Goal: Task Accomplishment & Management: Use online tool/utility

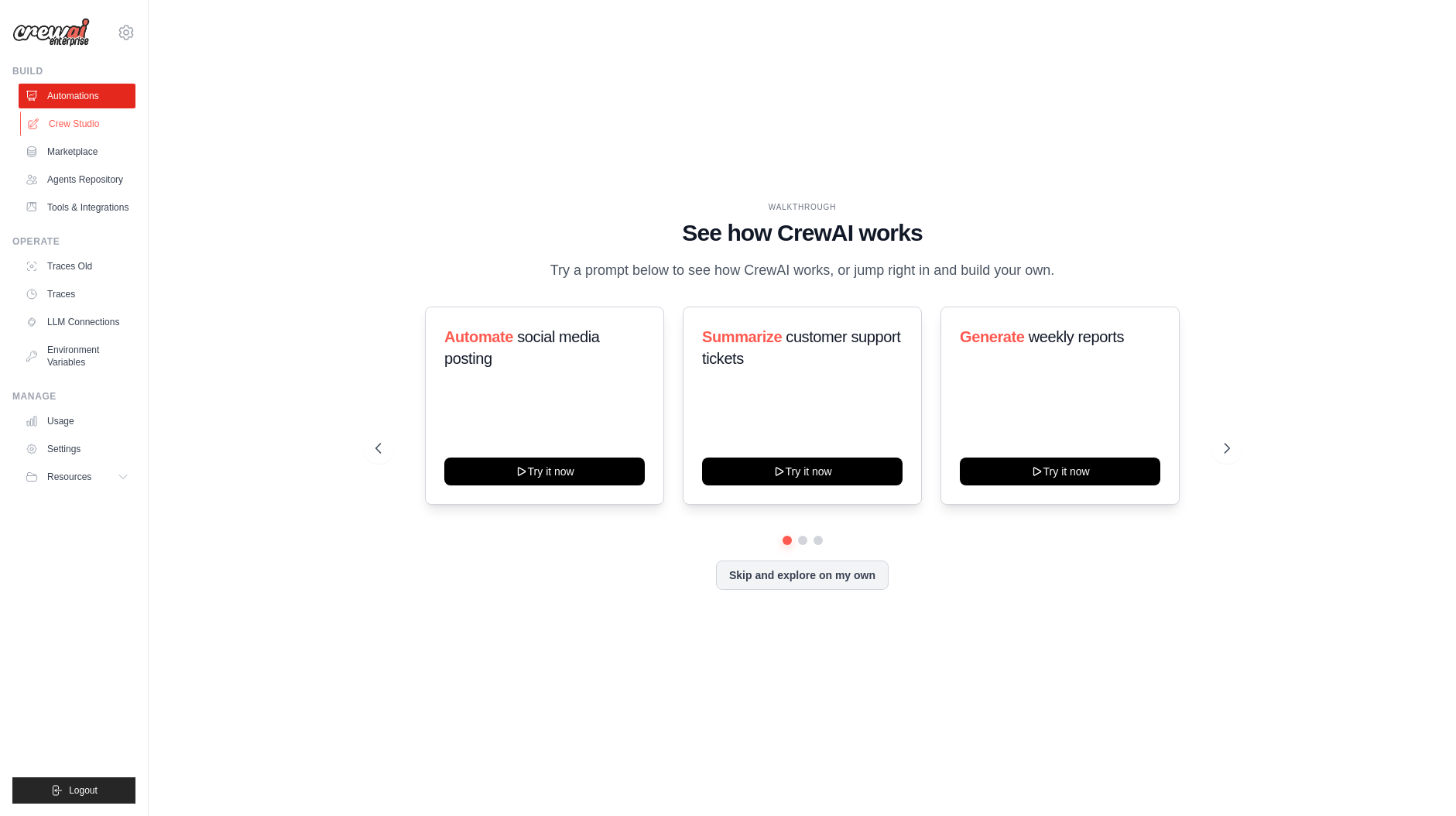
click at [61, 117] on link "Crew Studio" at bounding box center [78, 123] width 117 height 25
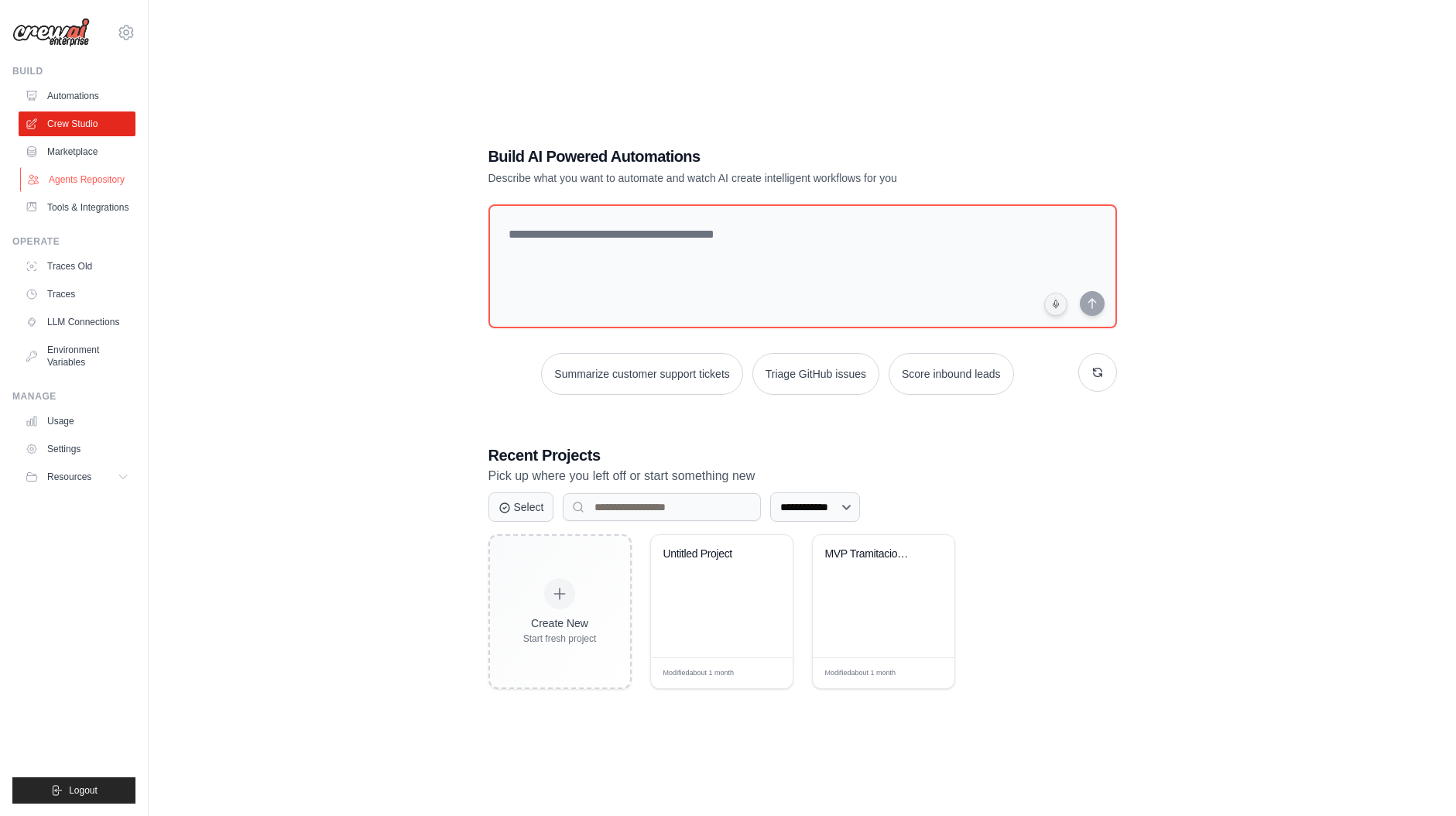
click at [63, 172] on link "Agents Repository" at bounding box center [78, 180] width 117 height 25
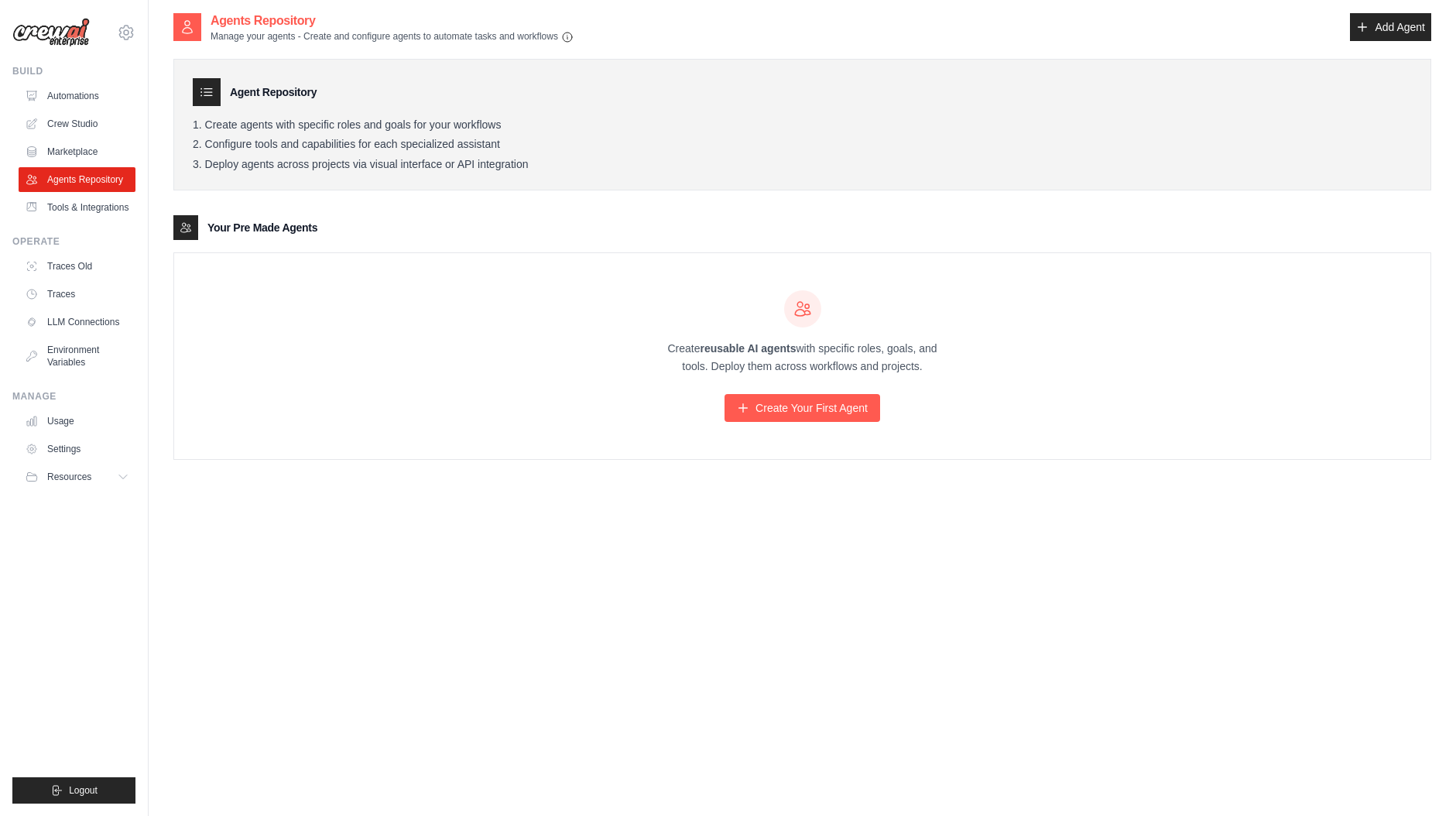
scroll to position [2, 0]
click at [798, 414] on link "Create Your First Agent" at bounding box center [803, 409] width 156 height 28
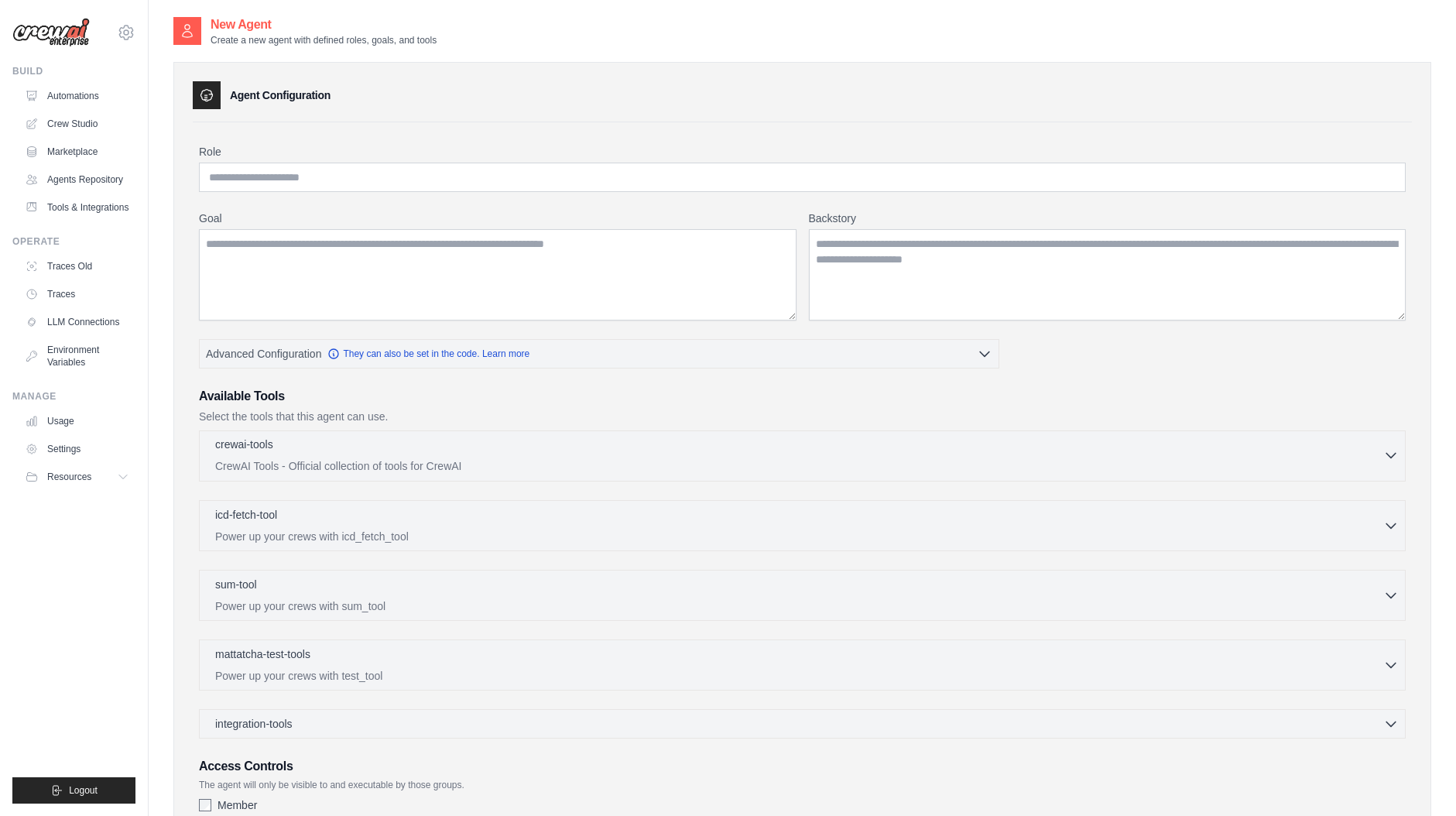
click at [1393, 452] on icon "button" at bounding box center [1391, 455] width 15 height 15
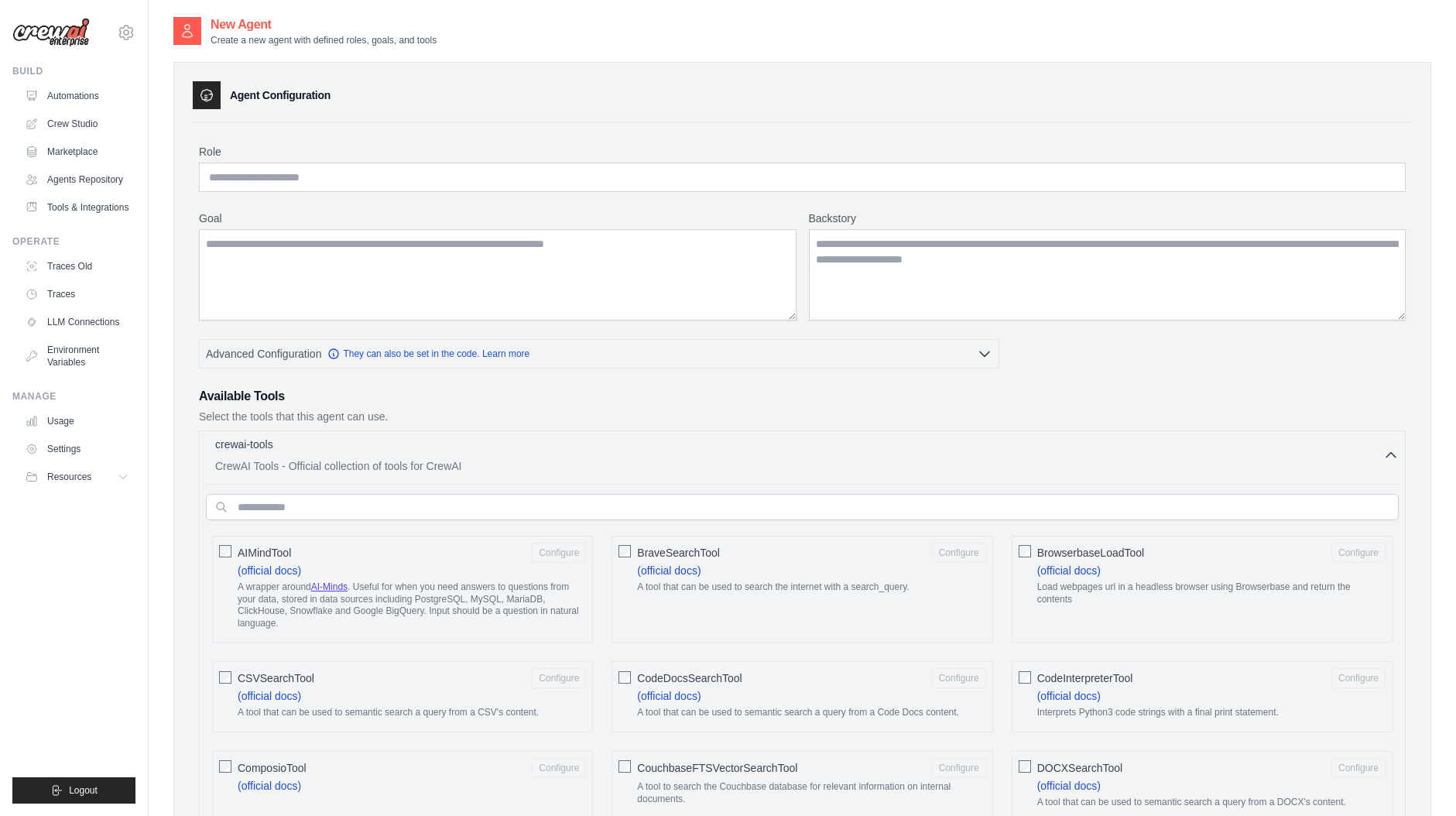
click at [1389, 455] on icon "button" at bounding box center [1391, 455] width 15 height 15
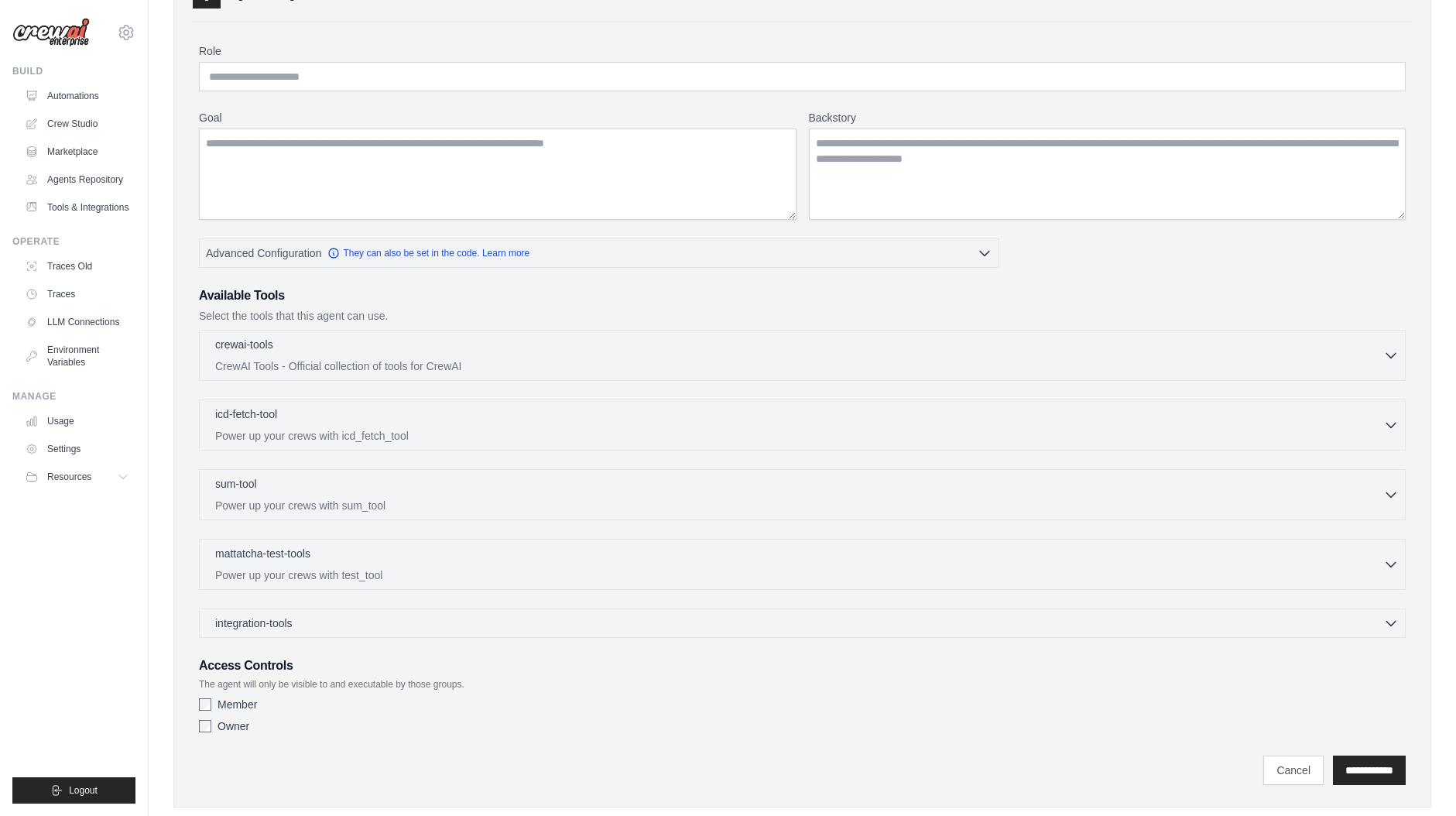
scroll to position [132, 0]
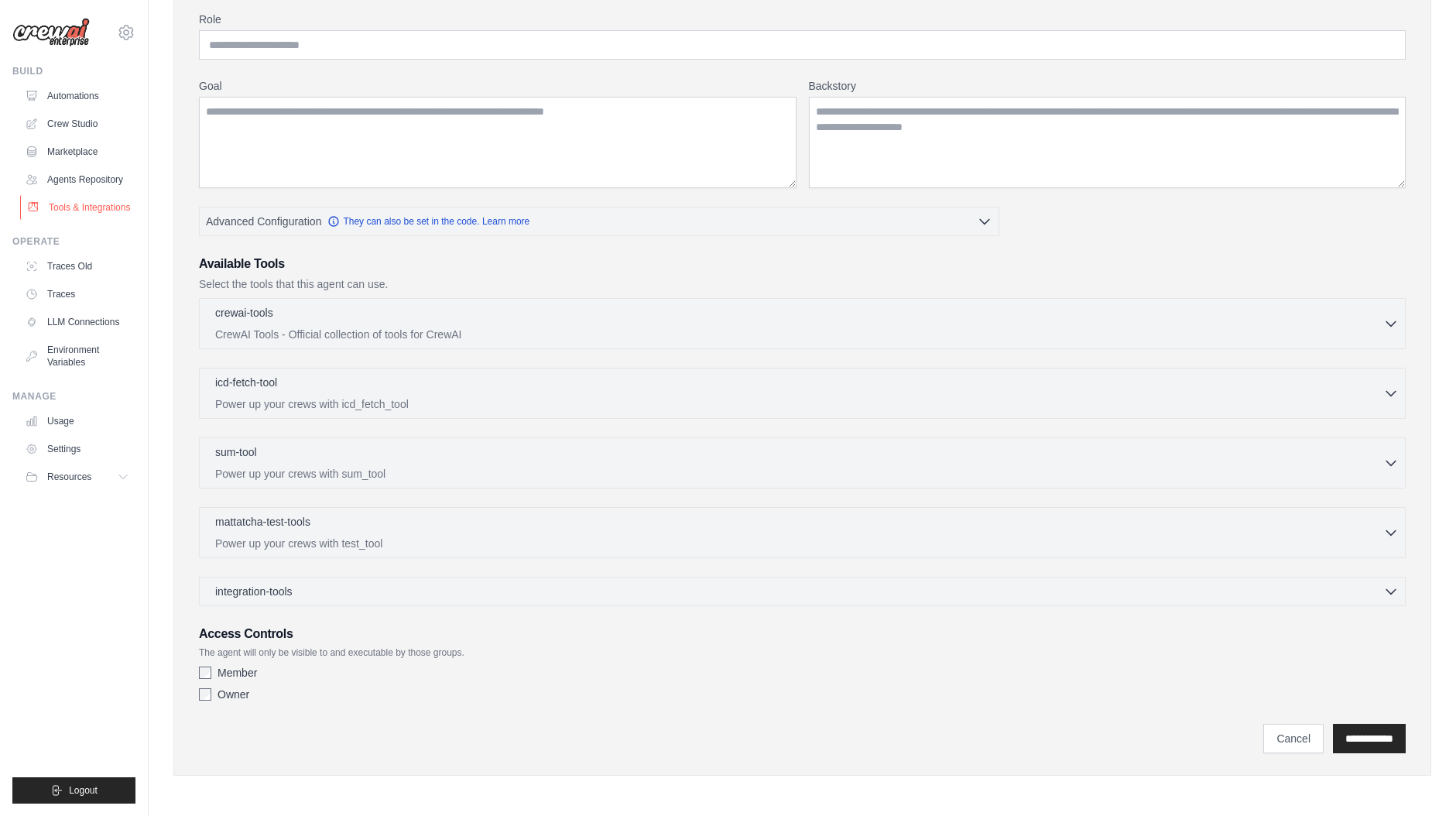
click at [71, 207] on link "Tools & Integrations" at bounding box center [78, 207] width 117 height 25
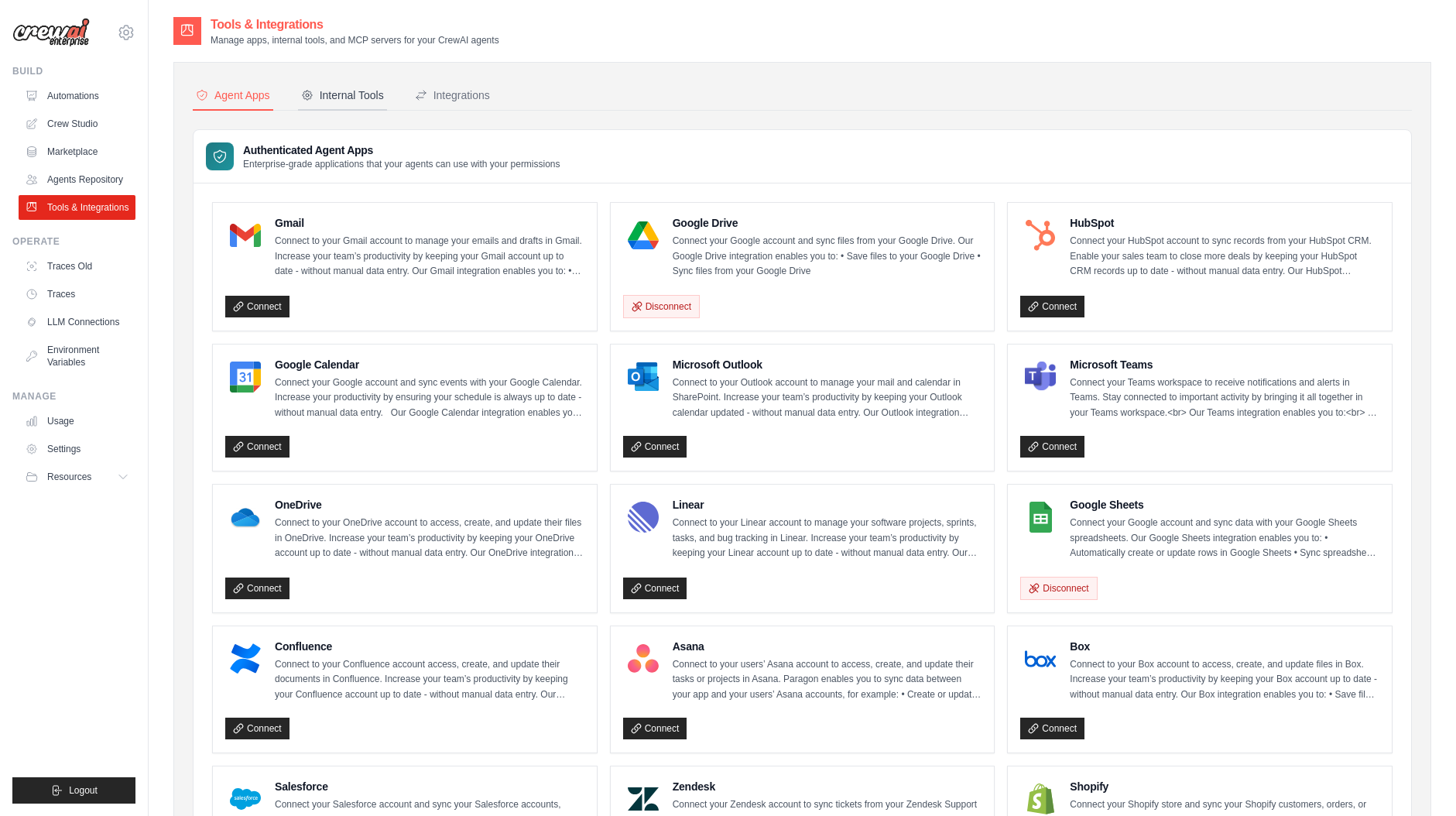
click at [350, 92] on div "Internal Tools" at bounding box center [342, 95] width 83 height 15
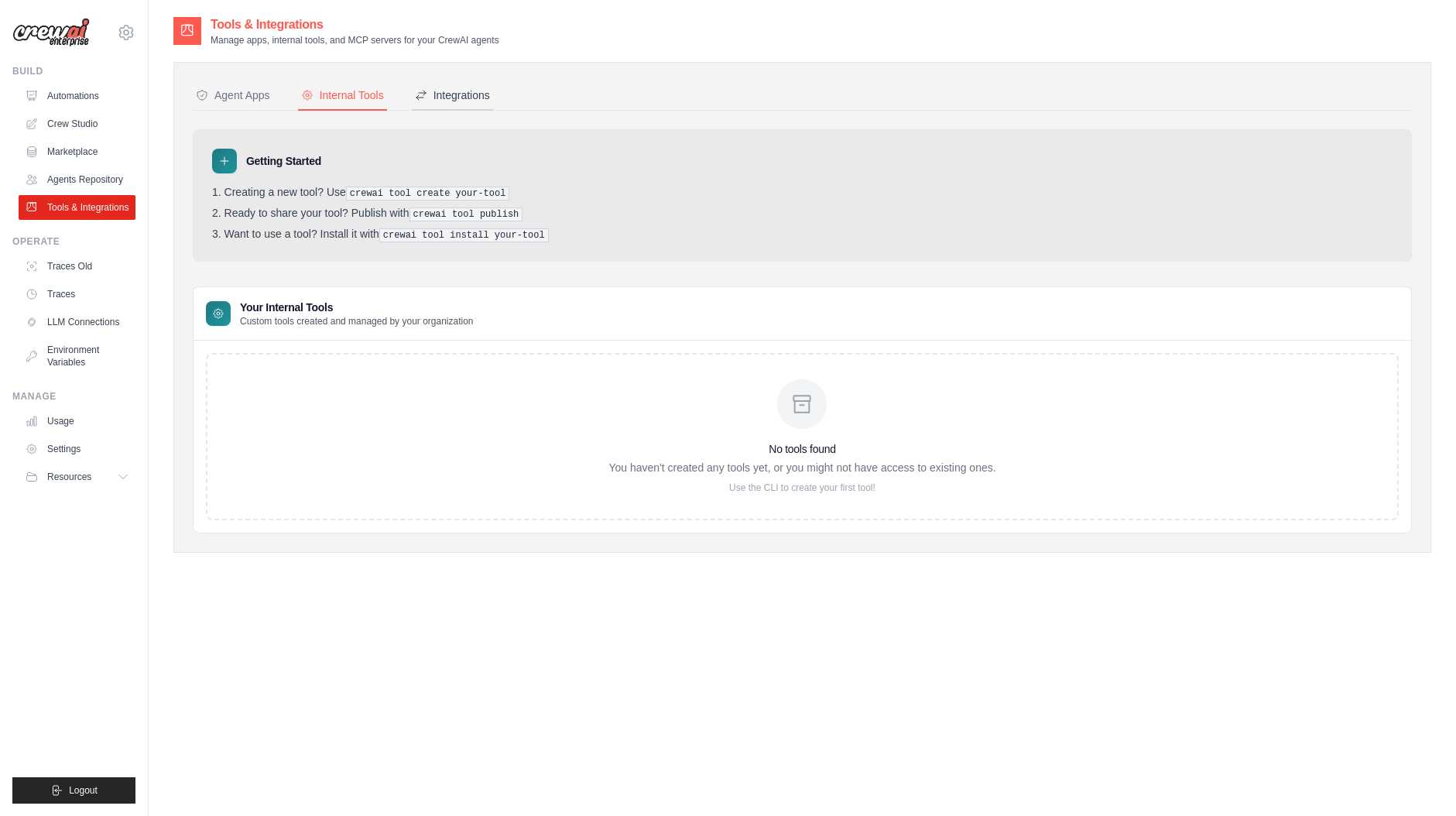
click at [448, 96] on div "Integrations" at bounding box center [452, 95] width 75 height 15
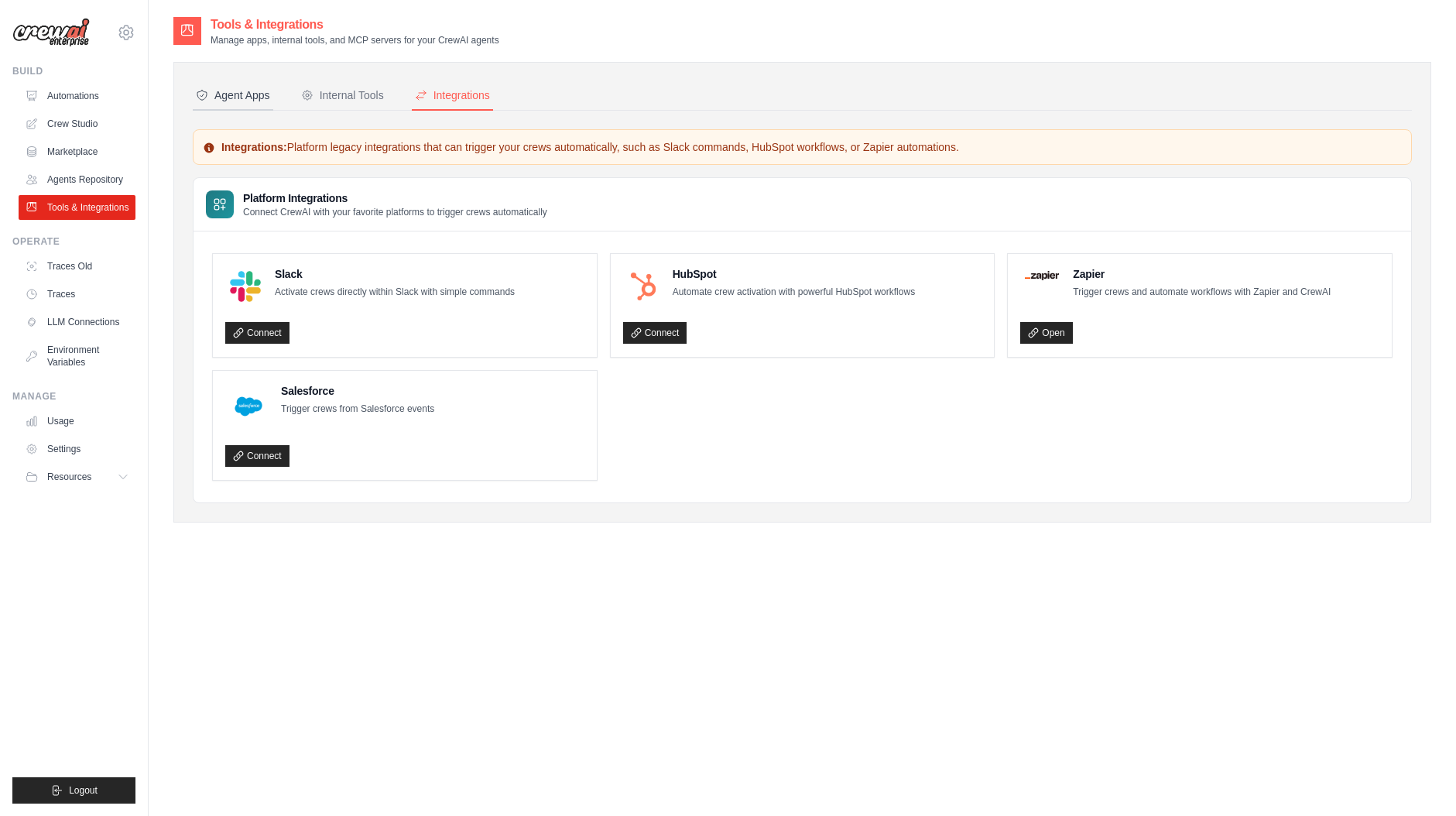
click at [236, 100] on div "Agent Apps" at bounding box center [233, 95] width 74 height 15
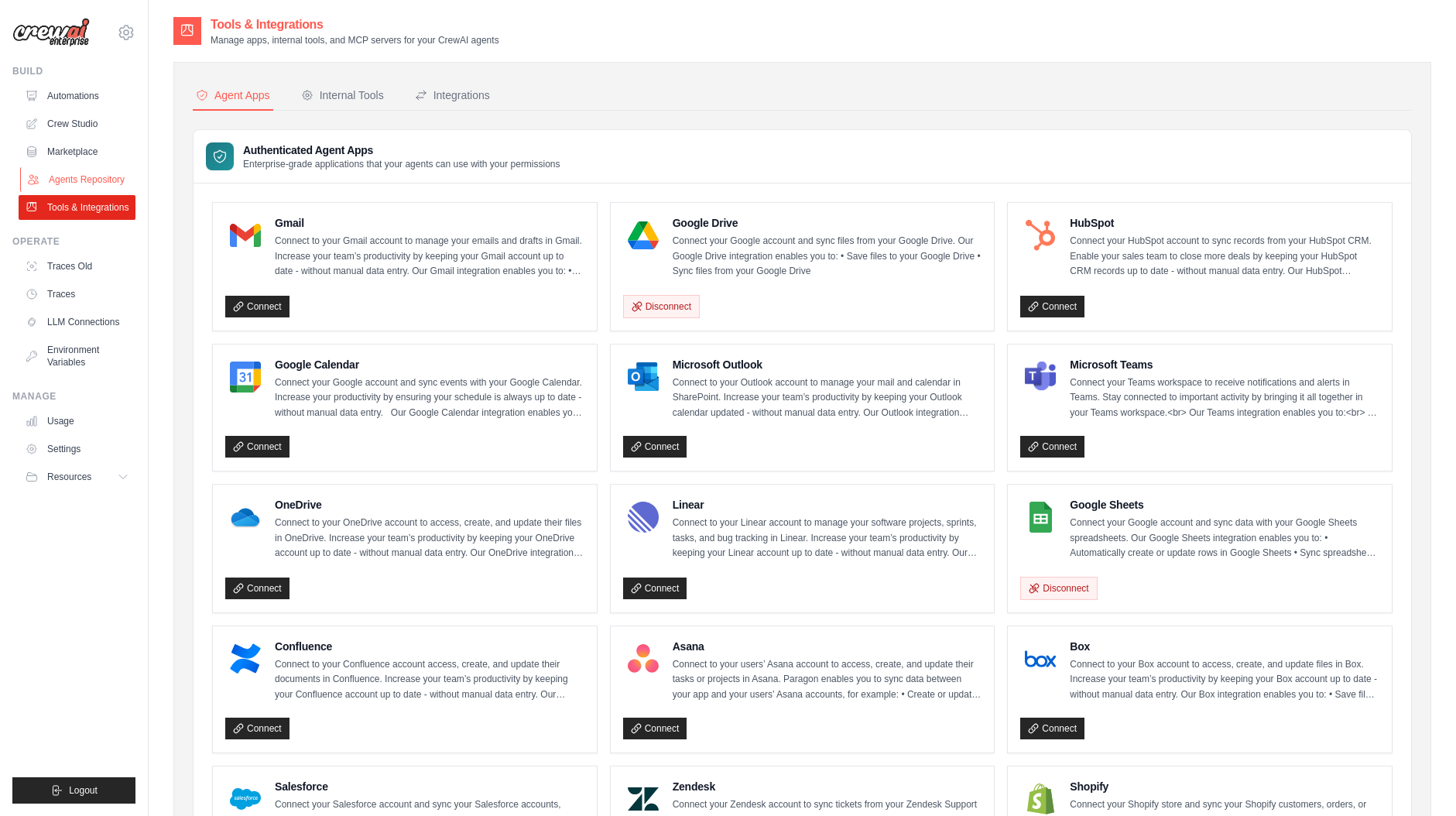
click at [62, 177] on link "Agents Repository" at bounding box center [78, 180] width 117 height 25
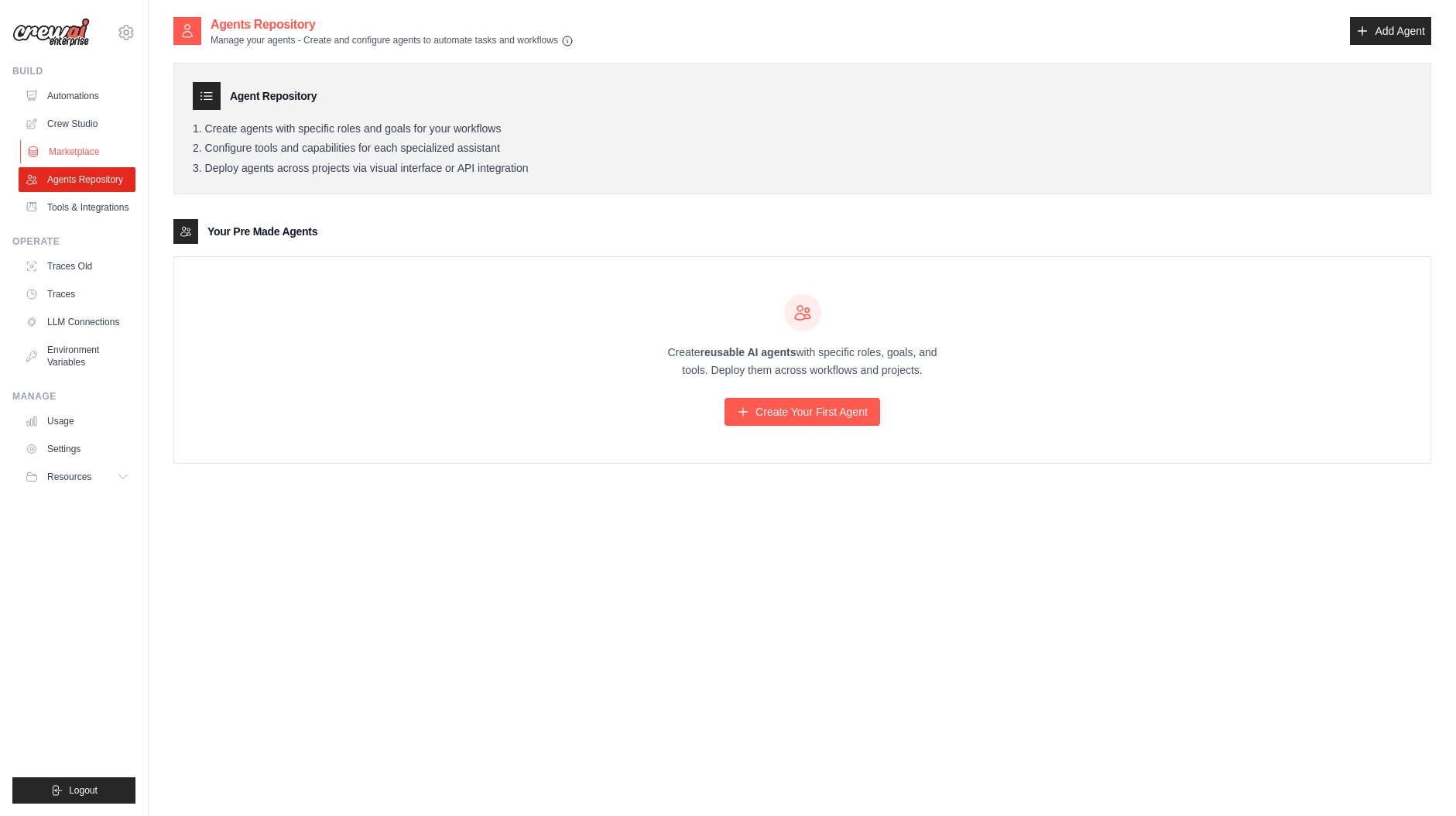
click at [63, 154] on link "Marketplace" at bounding box center [78, 152] width 117 height 25
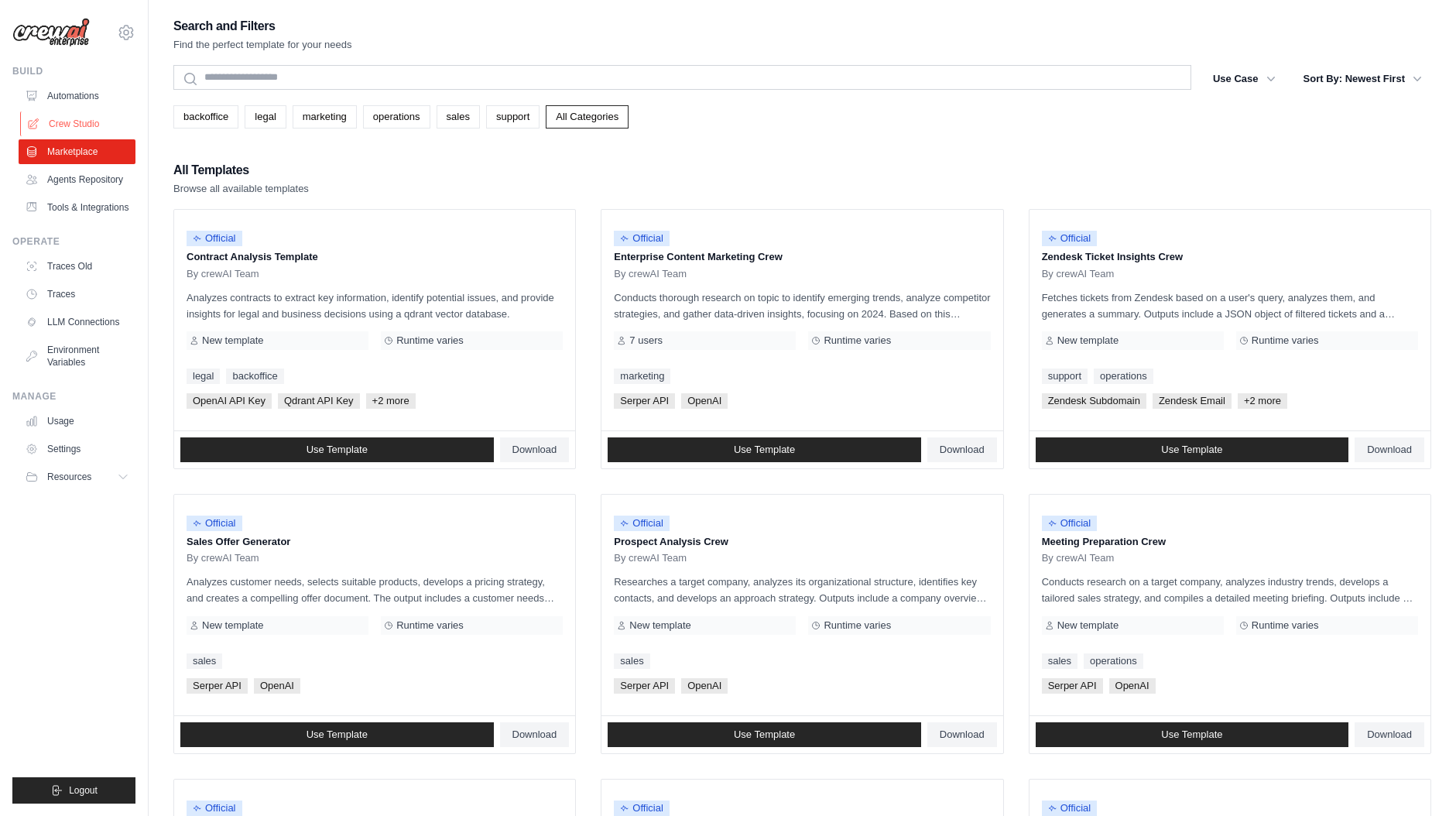
click at [77, 118] on link "Crew Studio" at bounding box center [78, 123] width 117 height 25
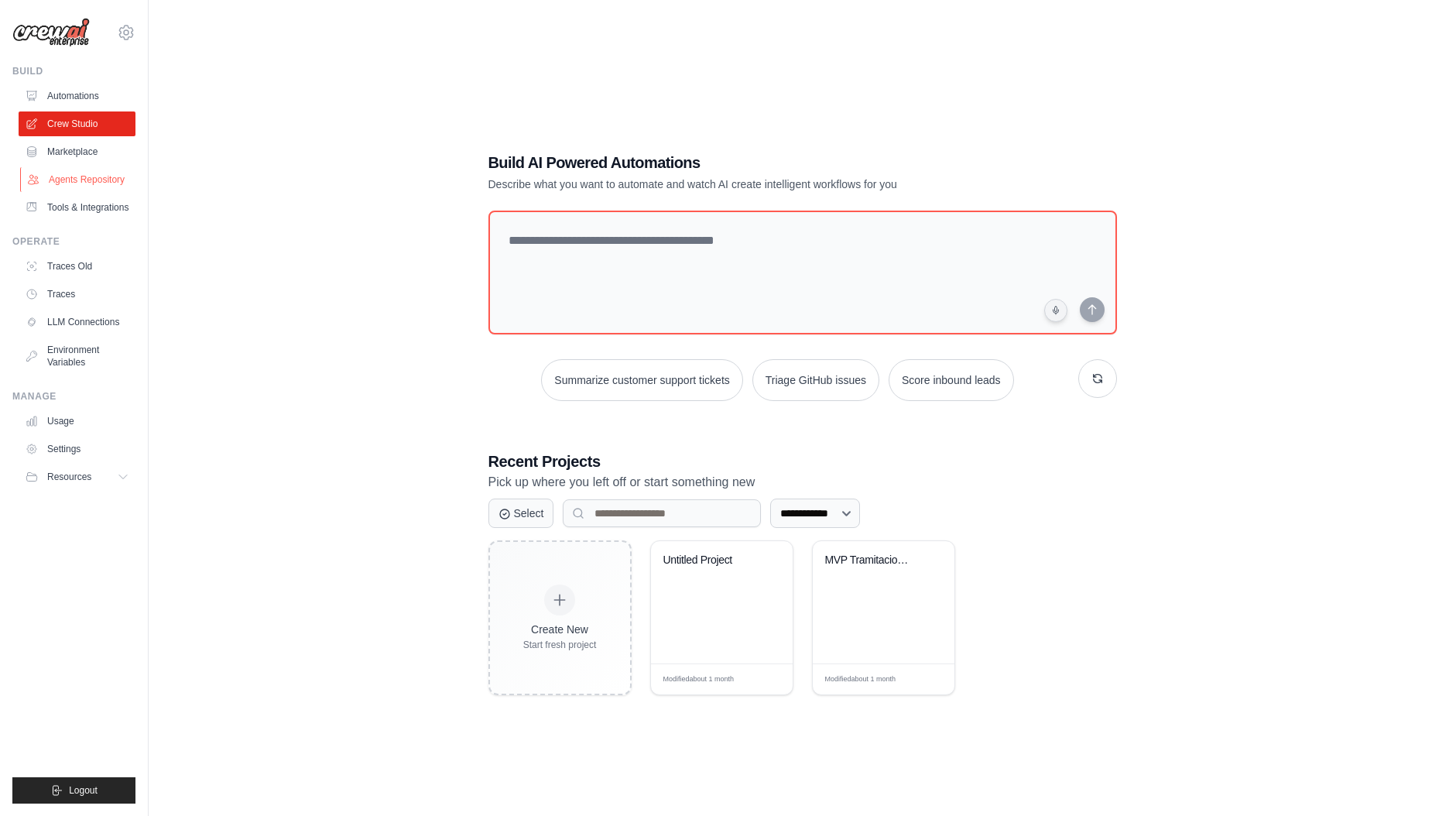
click at [70, 178] on link "Agents Repository" at bounding box center [78, 180] width 117 height 25
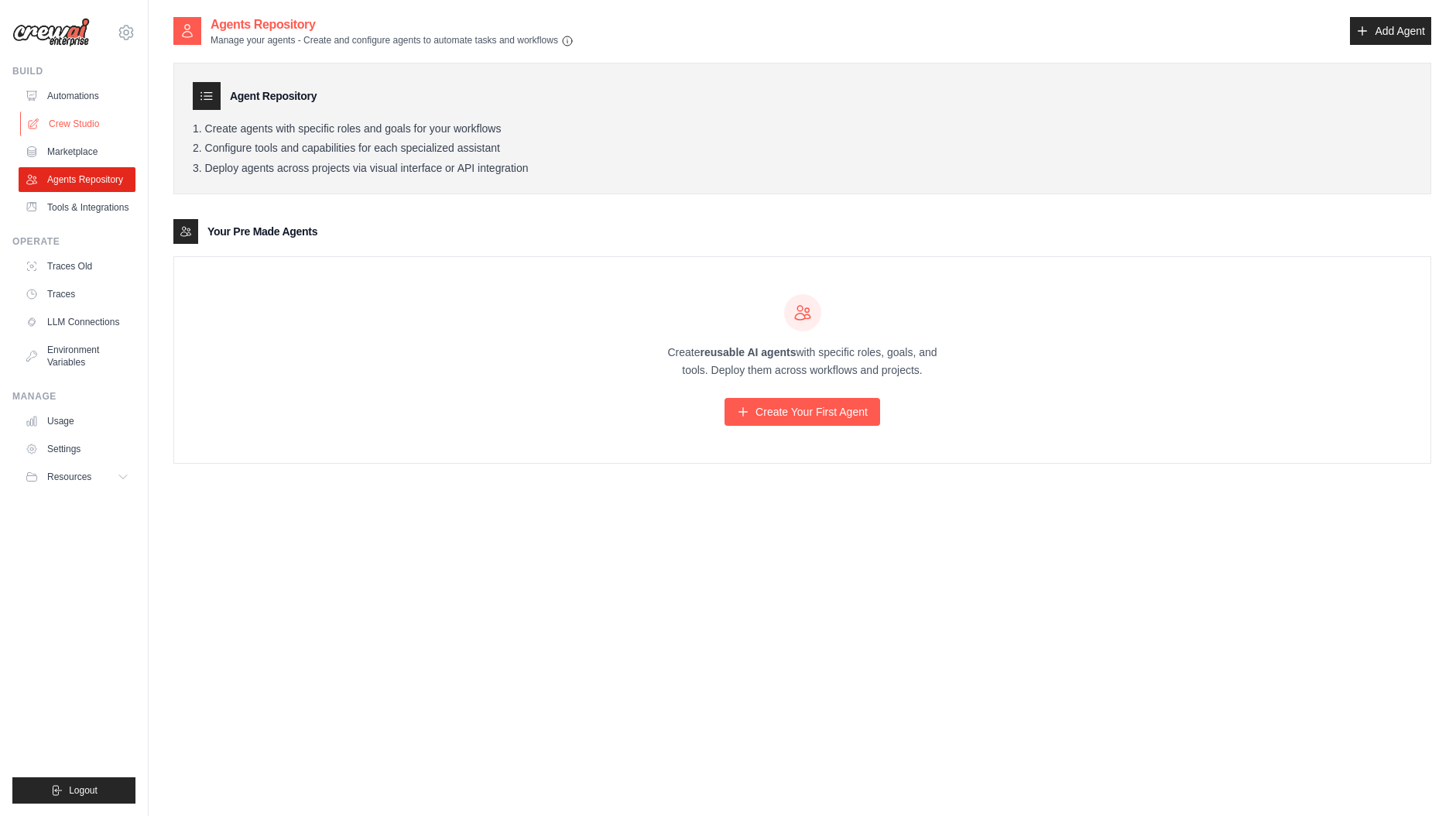
click at [85, 121] on link "Crew Studio" at bounding box center [78, 123] width 117 height 25
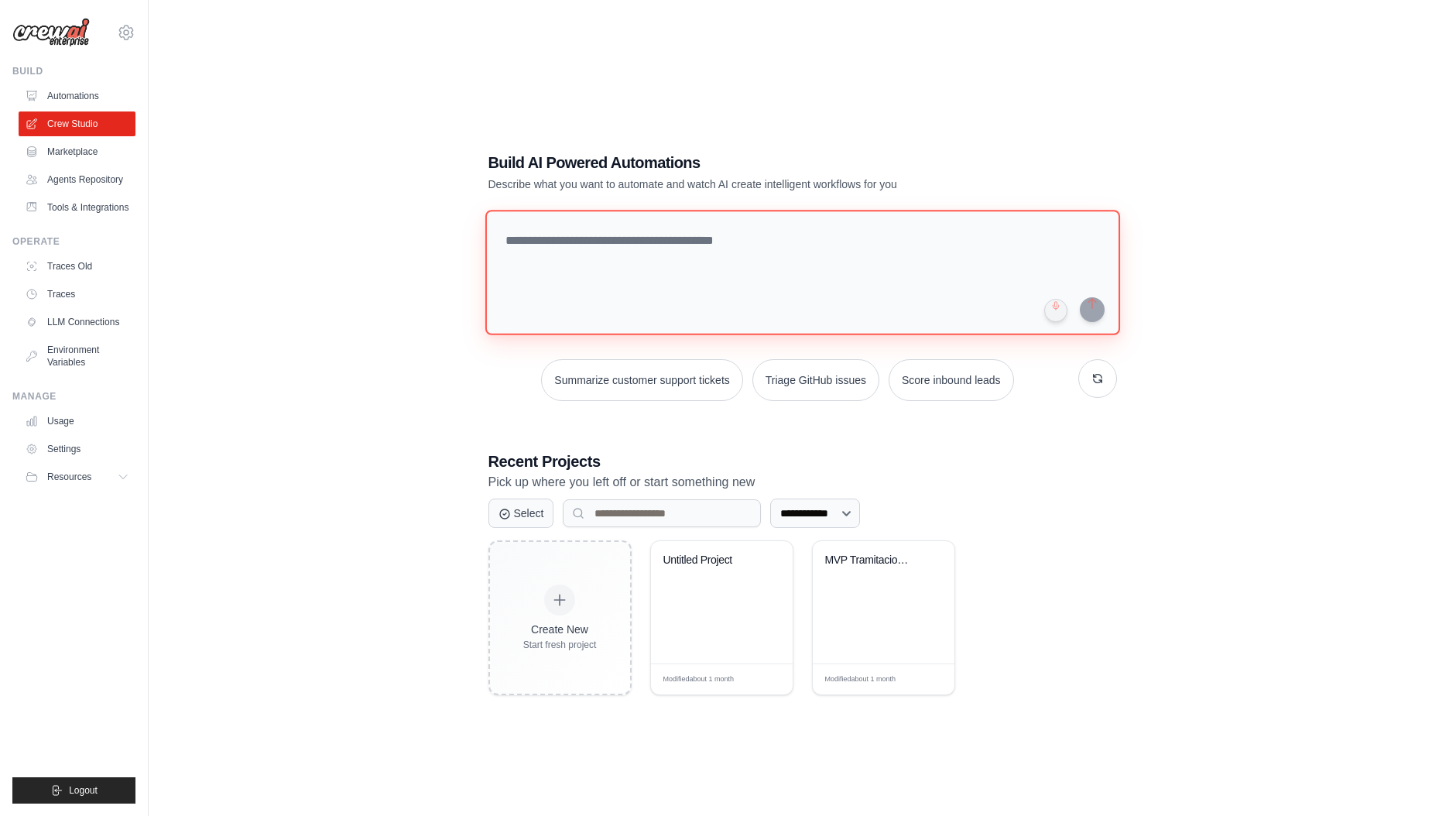
click at [652, 244] on textarea at bounding box center [802, 273] width 634 height 125
click at [868, 587] on div "MVP Tramitacion de Siniestros Auto" at bounding box center [883, 601] width 142 height 123
click at [551, 247] on textarea at bounding box center [802, 272] width 634 height 125
click at [65, 181] on link "Agents Repository" at bounding box center [78, 180] width 117 height 25
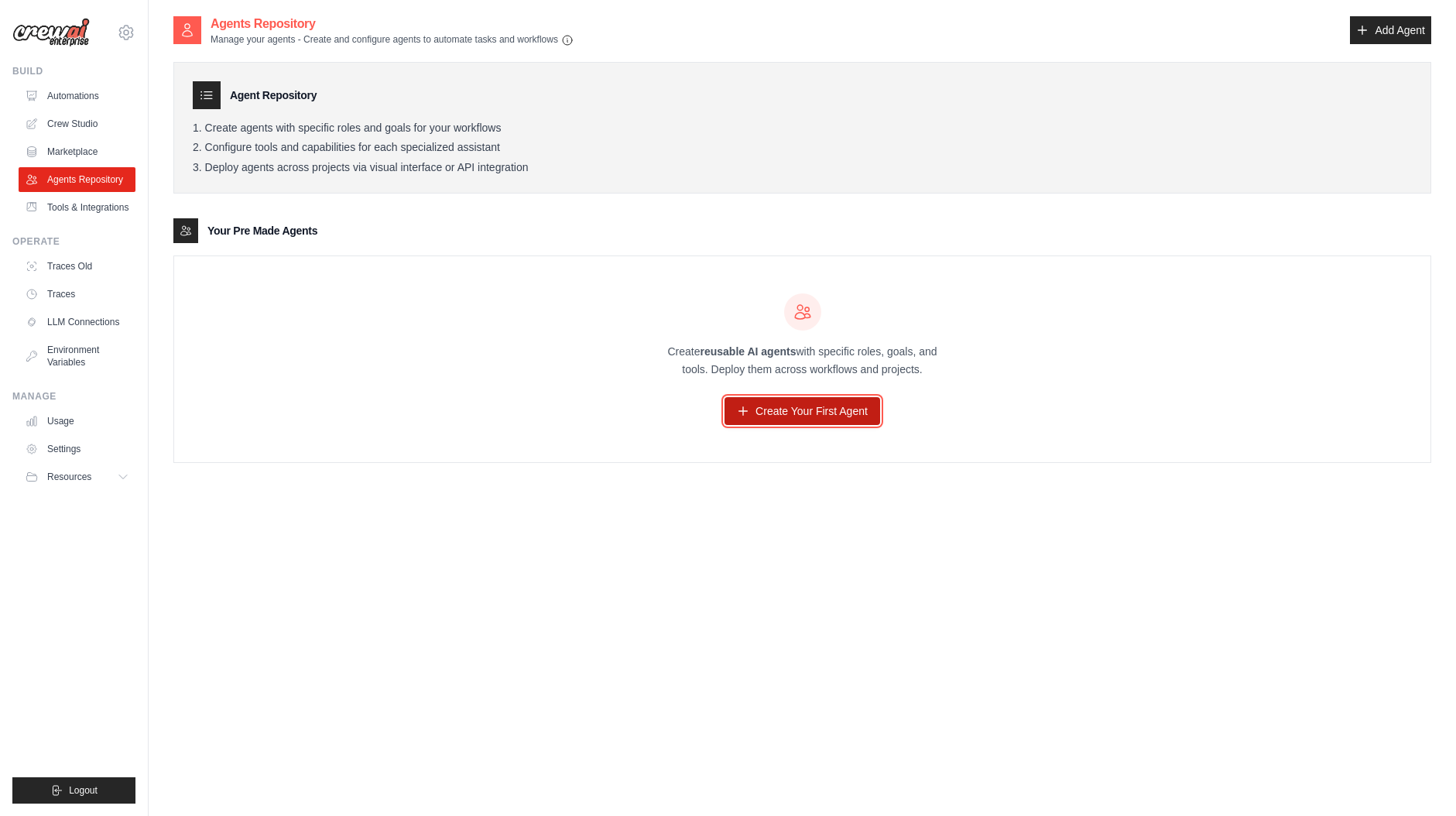
click at [795, 409] on link "Create Your First Agent" at bounding box center [803, 410] width 156 height 28
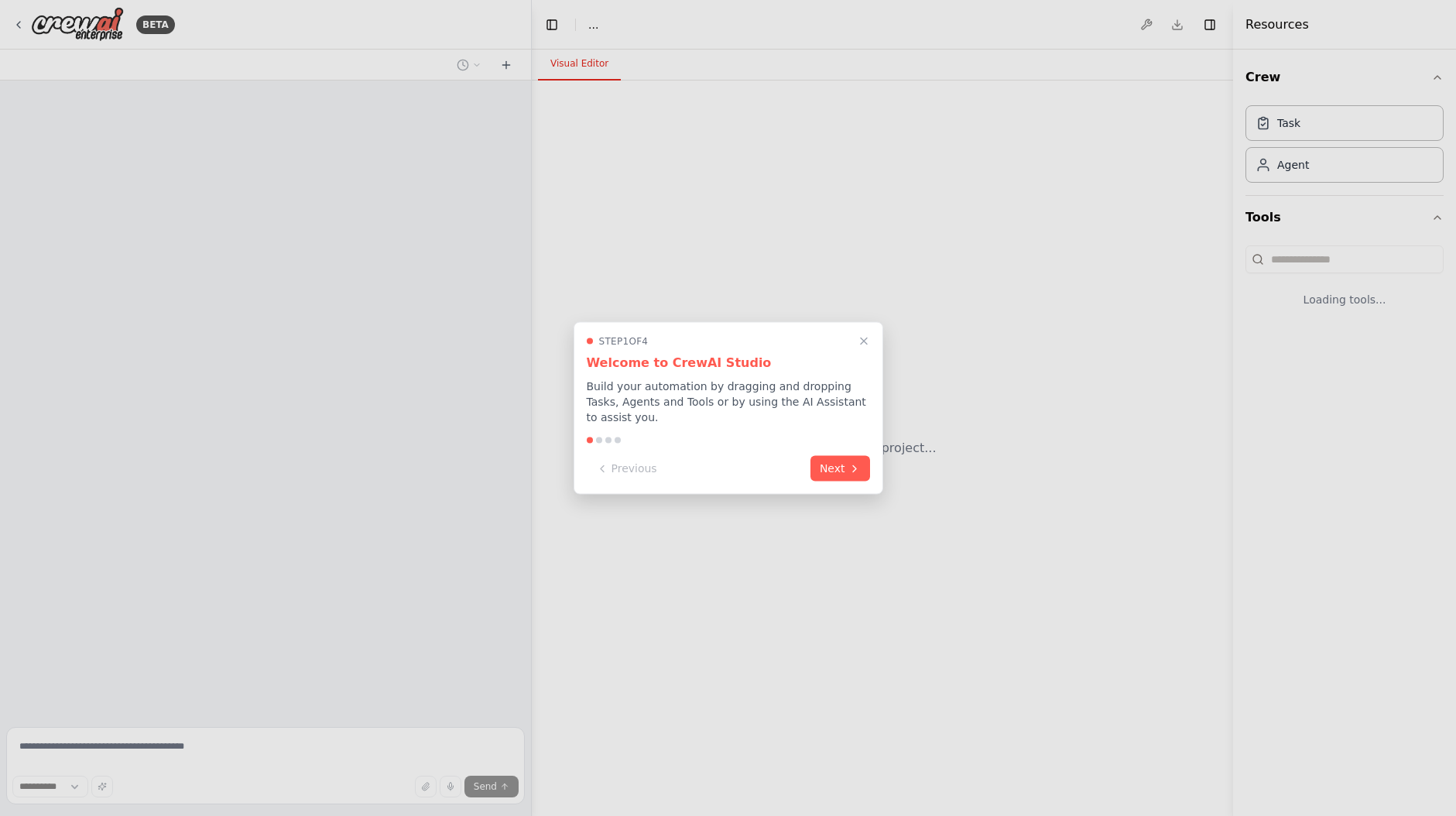
select select "****"
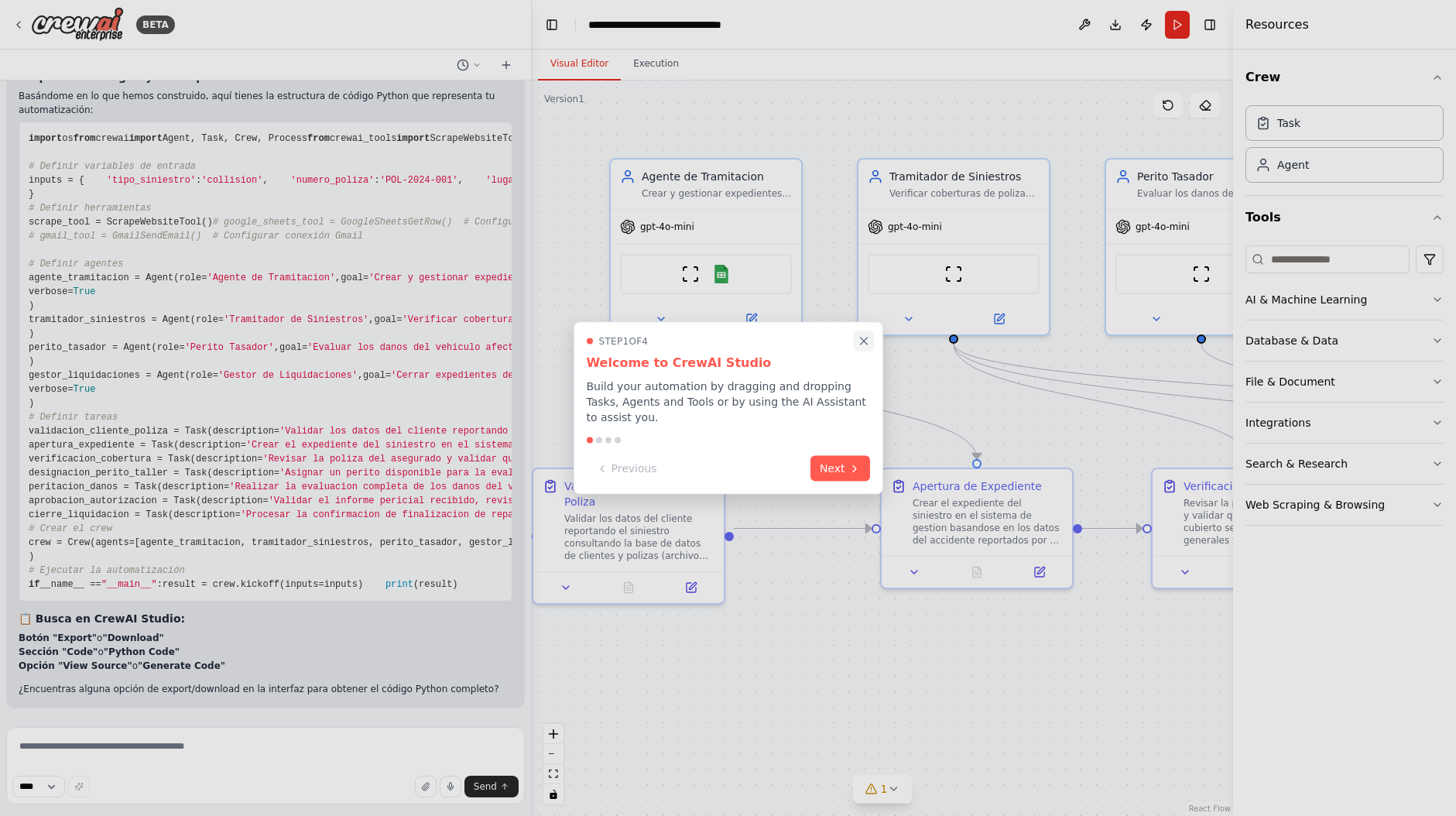
click at [863, 346] on icon "Close walkthrough" at bounding box center [863, 341] width 14 height 14
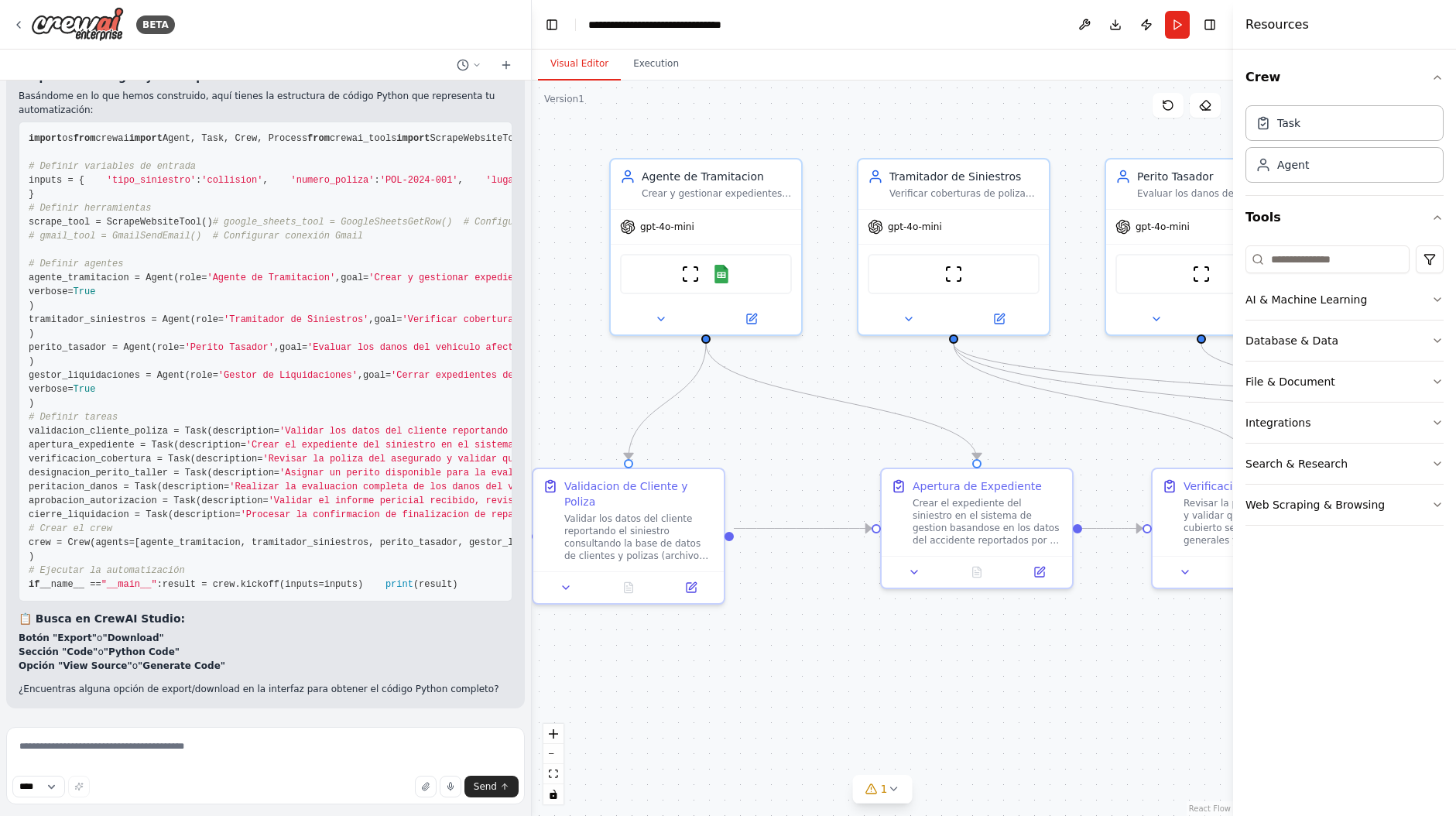
scroll to position [9957, 0]
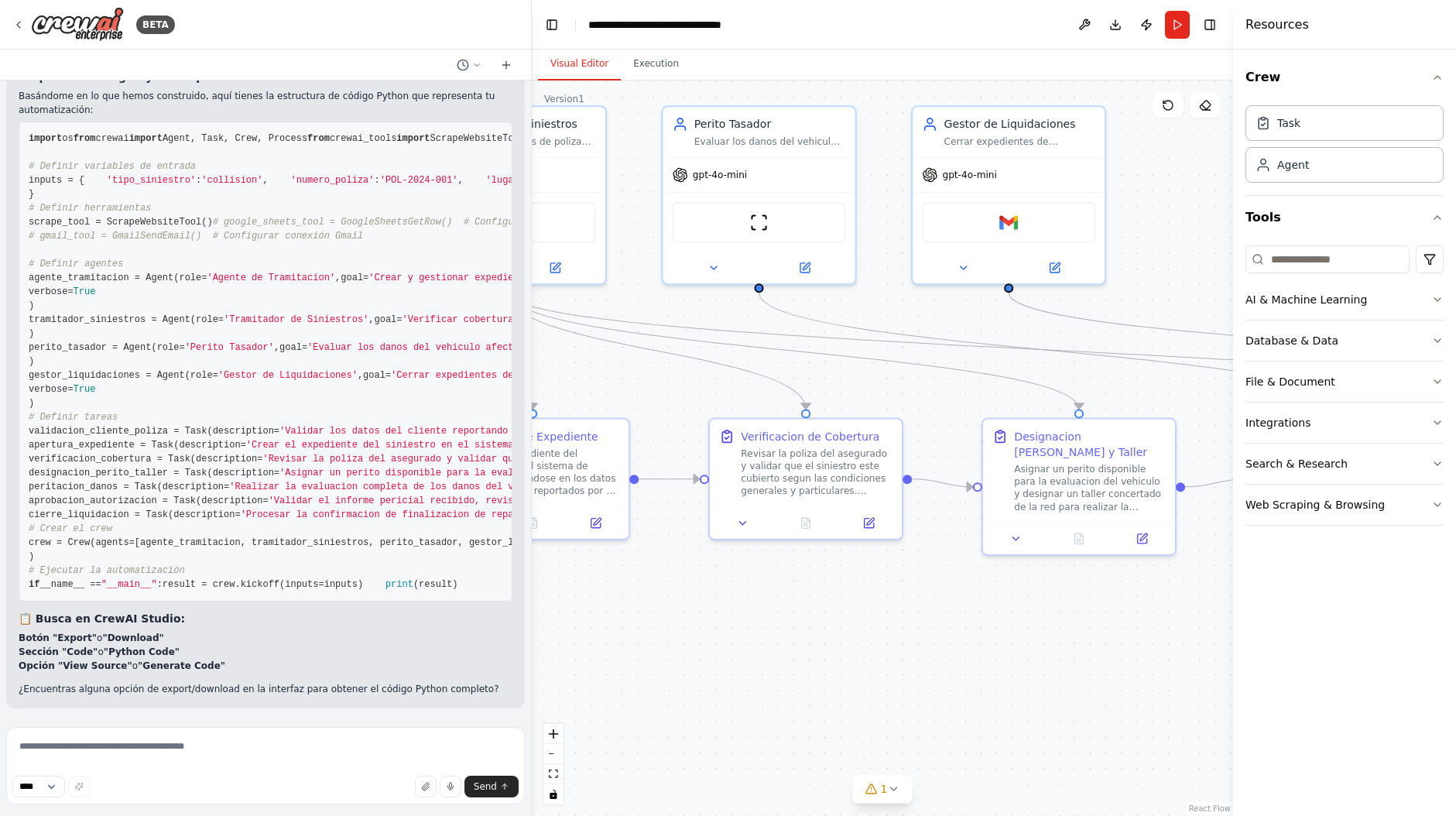
drag, startPoint x: 1030, startPoint y: 417, endPoint x: 584, endPoint y: 367, distance: 448.8
click at [584, 367] on div ".deletable-edge-delete-btn { width: 20px; height: 20px; border: 0px solid #ffff…" at bounding box center [882, 448] width 701 height 735
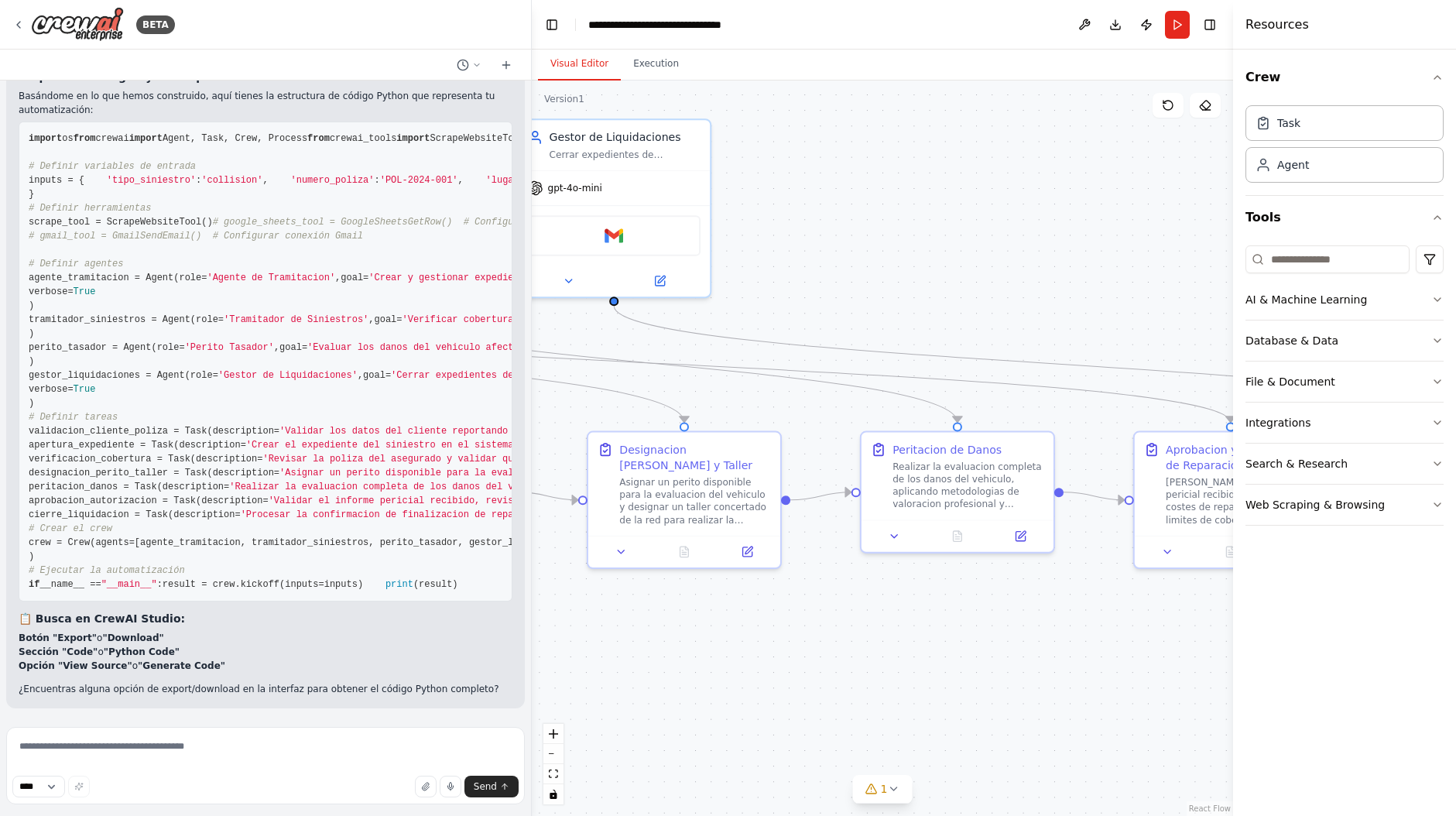
drag, startPoint x: 1111, startPoint y: 300, endPoint x: 740, endPoint y: 312, distance: 371.2
click at [740, 312] on div ".deletable-edge-delete-btn { width: 20px; height: 20px; border: 0px solid #ffff…" at bounding box center [882, 448] width 701 height 735
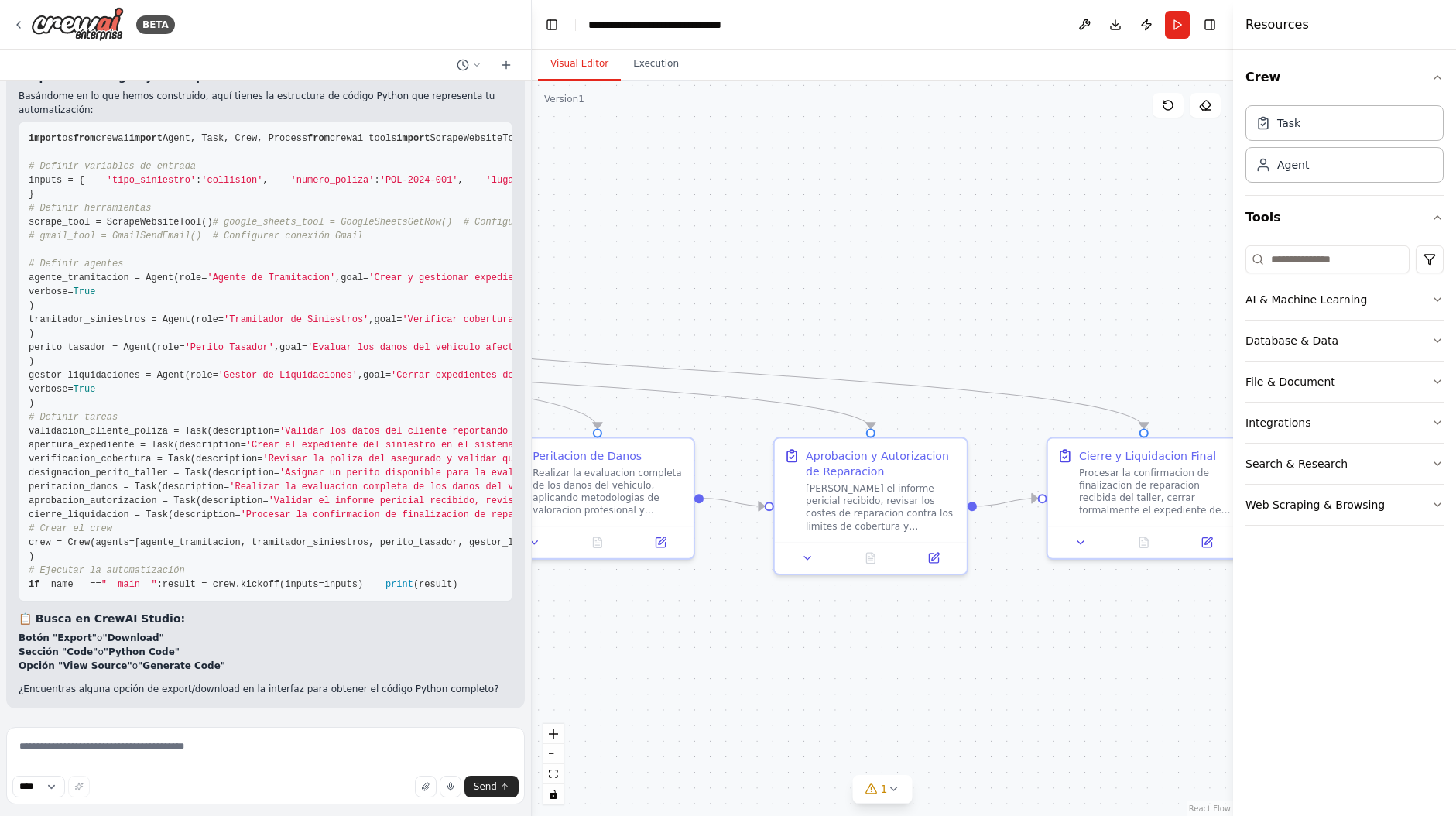
drag, startPoint x: 944, startPoint y: 285, endPoint x: 737, endPoint y: 276, distance: 207.2
click at [737, 276] on div ".deletable-edge-delete-btn { width: 20px; height: 20px; border: 0px solid #ffff…" at bounding box center [882, 448] width 701 height 735
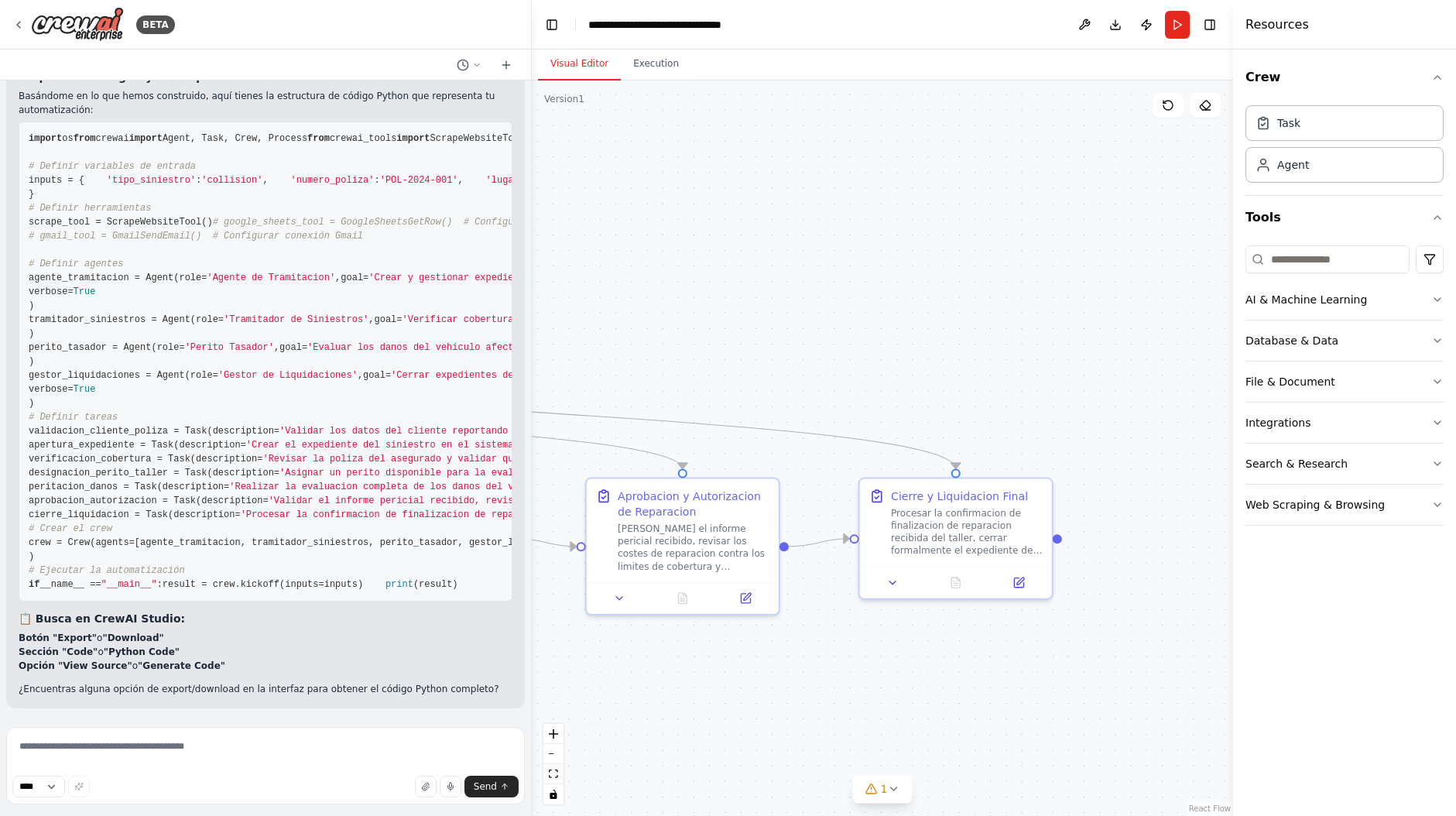
drag, startPoint x: 1127, startPoint y: 262, endPoint x: 1065, endPoint y: 308, distance: 77.2
click at [1080, 311] on div ".deletable-edge-delete-btn { width: 20px; height: 20px; border: 0px solid #ffff…" at bounding box center [882, 448] width 701 height 735
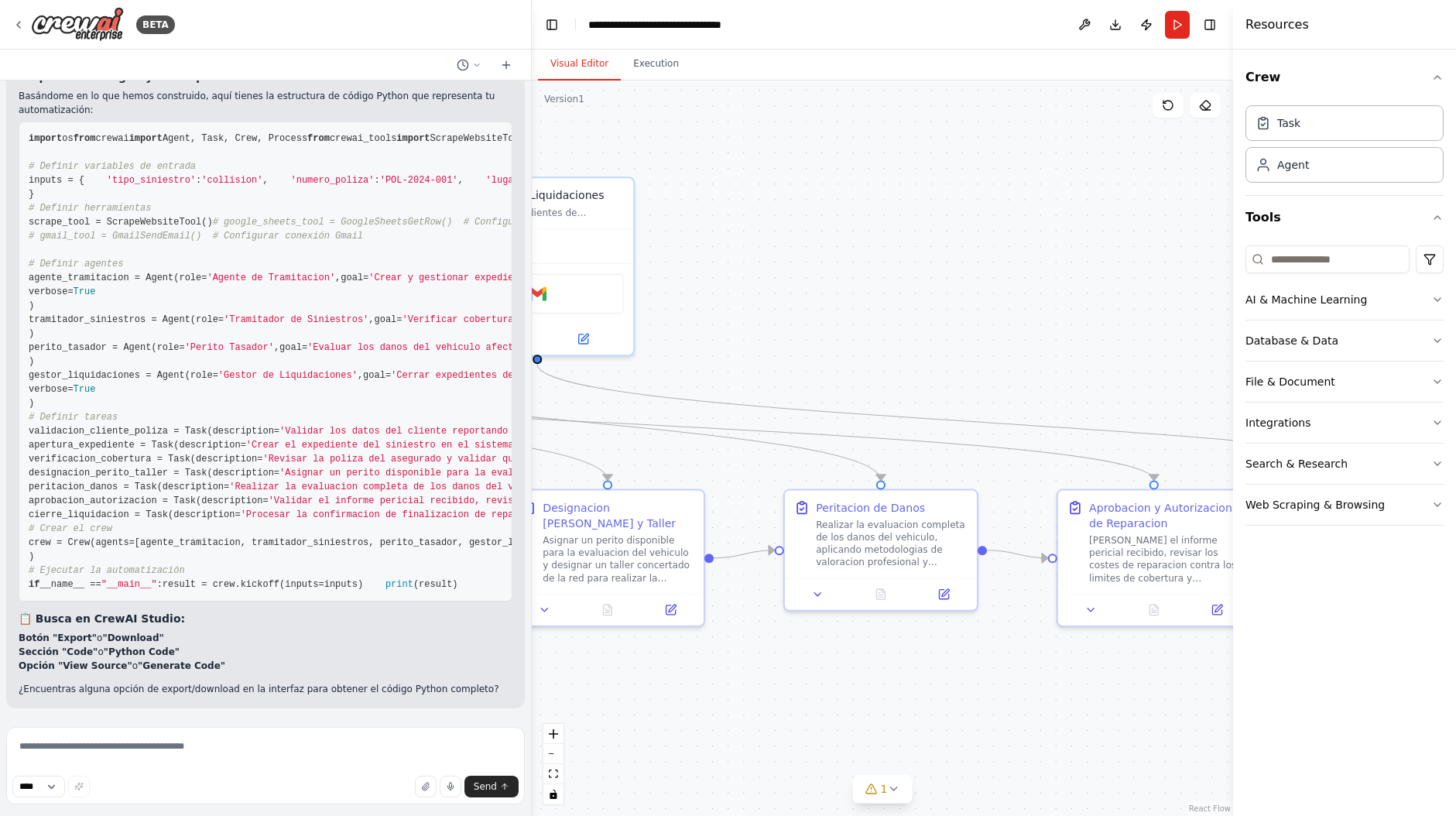
drag, startPoint x: 785, startPoint y: 299, endPoint x: 1077, endPoint y: 299, distance: 292.0
click at [1077, 299] on div ".deletable-edge-delete-btn { width: 20px; height: 20px; border: 0px solid #ffff…" at bounding box center [882, 448] width 701 height 735
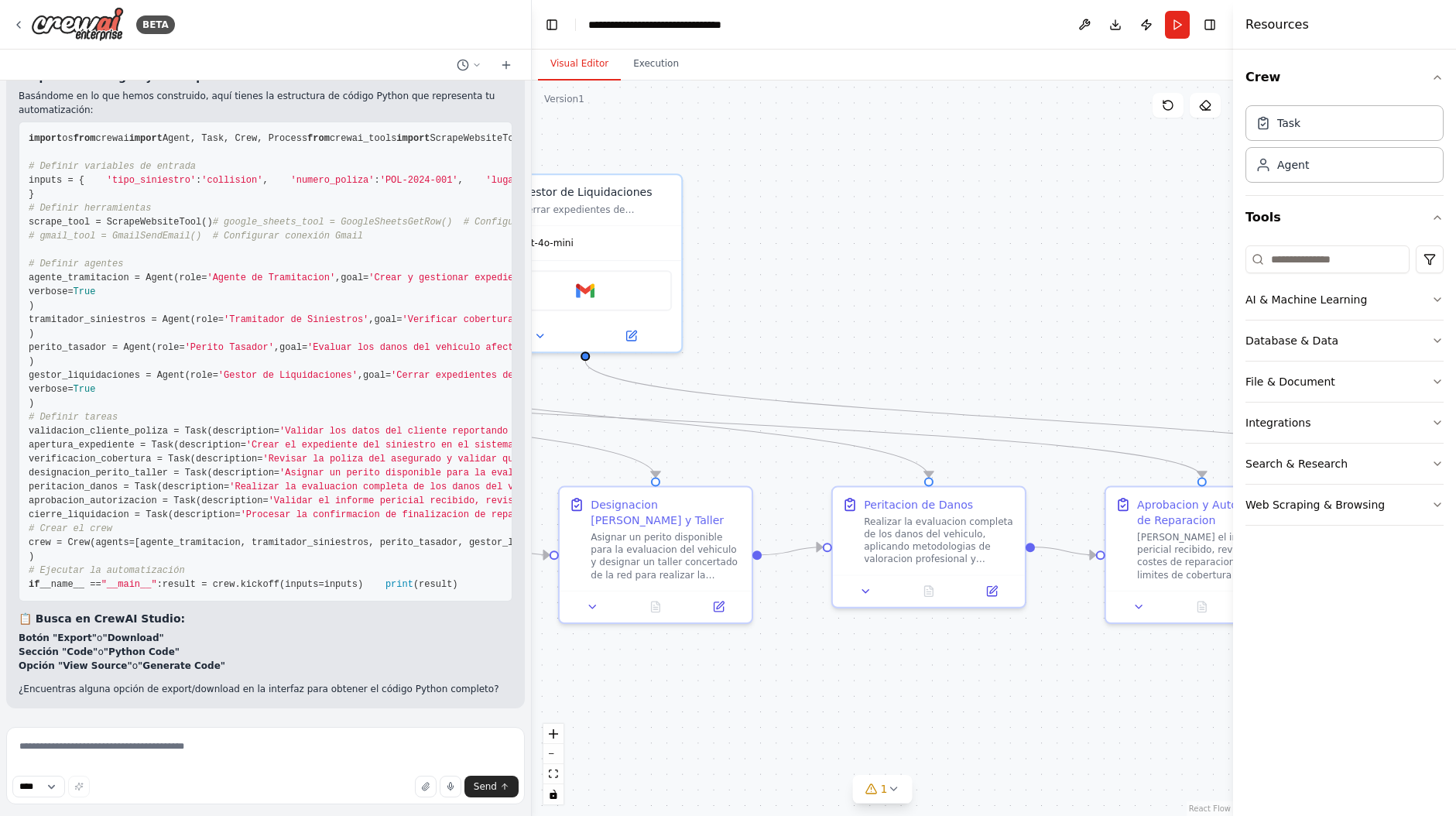
drag, startPoint x: 901, startPoint y: 300, endPoint x: 1104, endPoint y: 295, distance: 203.1
click at [1104, 295] on div ".deletable-edge-delete-btn { width: 20px; height: 20px; border: 0px solid #ffff…" at bounding box center [882, 448] width 701 height 735
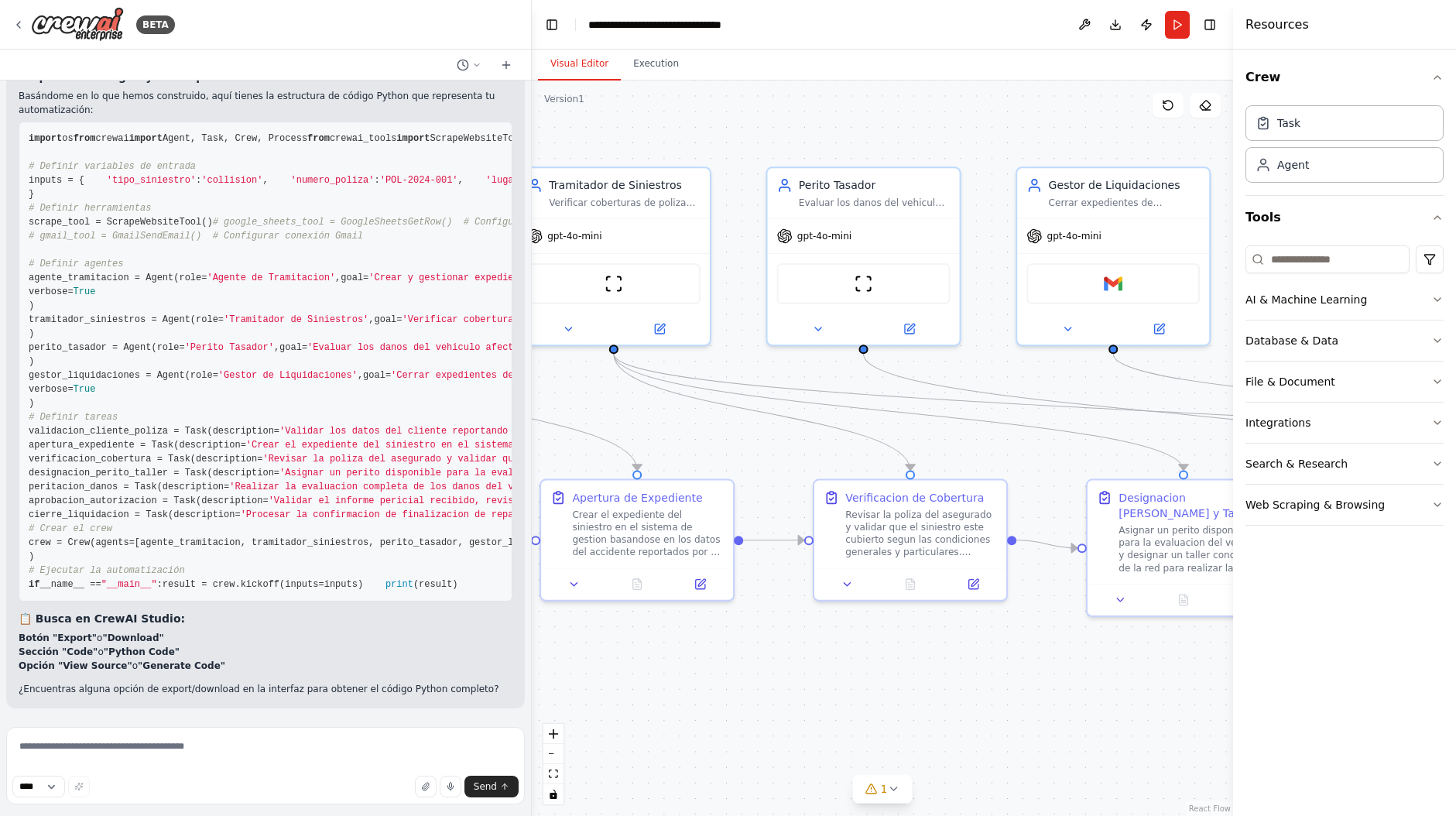
drag, startPoint x: 745, startPoint y: 312, endPoint x: 1007, endPoint y: 312, distance: 262.0
click at [1007, 312] on div ".deletable-edge-delete-btn { width: 20px; height: 20px; border: 0px solid #ffff…" at bounding box center [882, 448] width 701 height 735
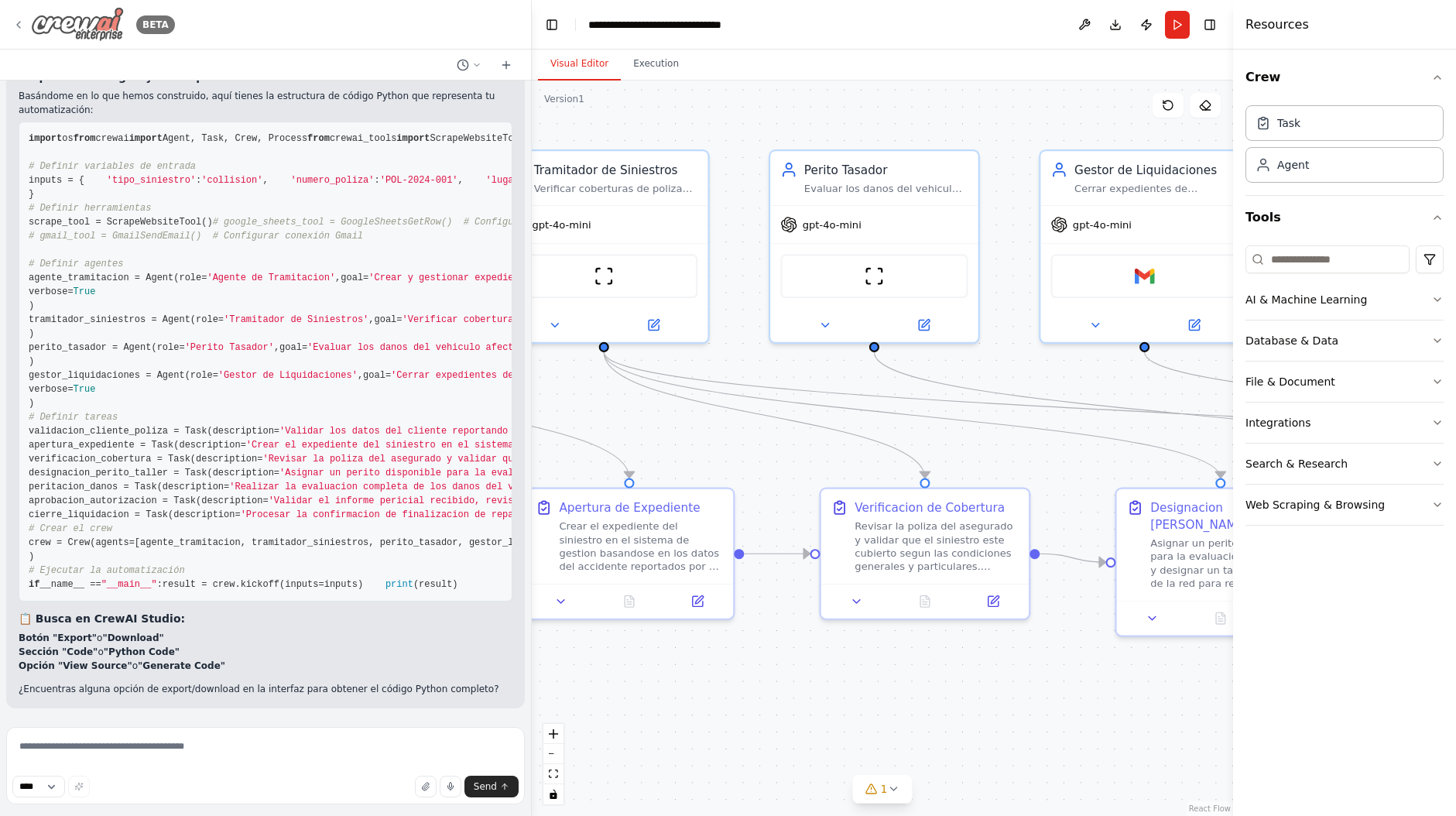
click at [23, 28] on icon at bounding box center [18, 25] width 12 height 12
